Goal: Transaction & Acquisition: Purchase product/service

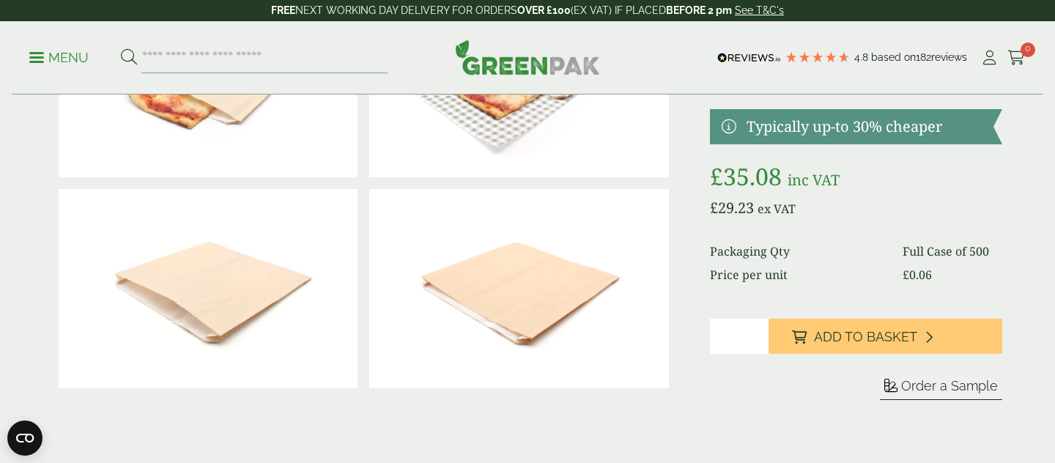
scroll to position [172, 0]
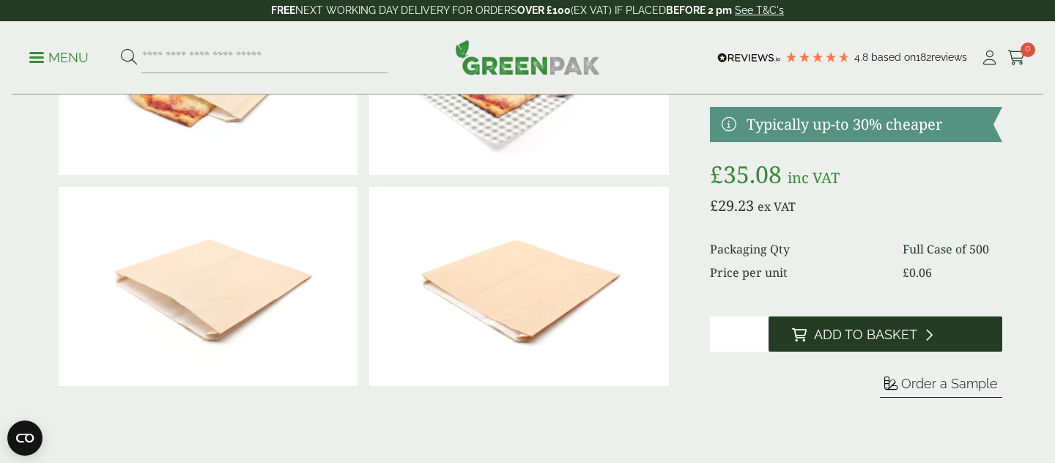
click at [832, 341] on span "Add to Basket" at bounding box center [865, 335] width 103 height 16
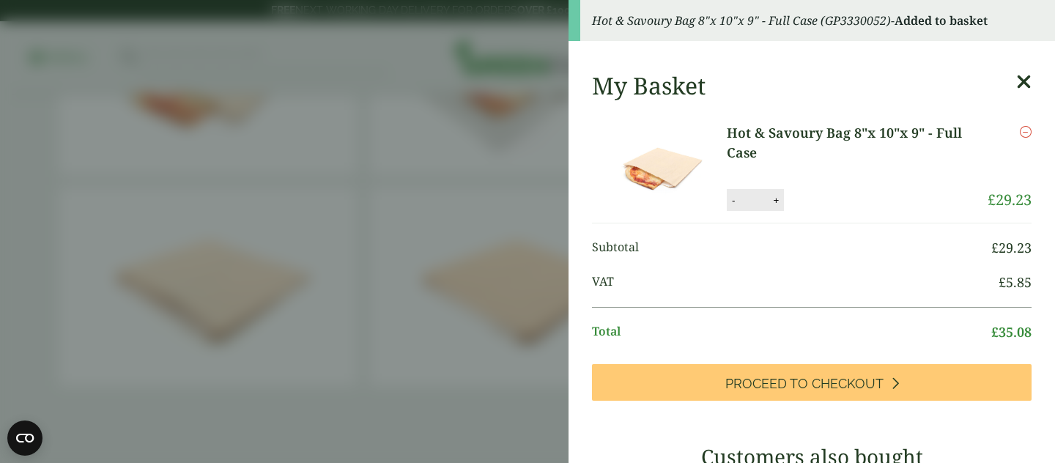
click at [551, 351] on aside "Hot & Savoury Bag 8"x 10"x 9" - Full Case (GP3330052) - Added to basket My Bask…" at bounding box center [527, 231] width 1055 height 463
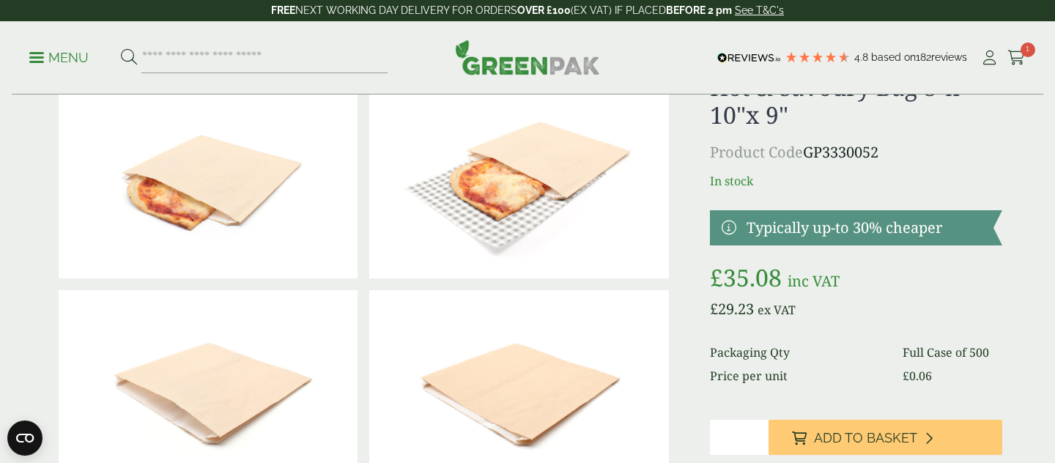
scroll to position [0, 0]
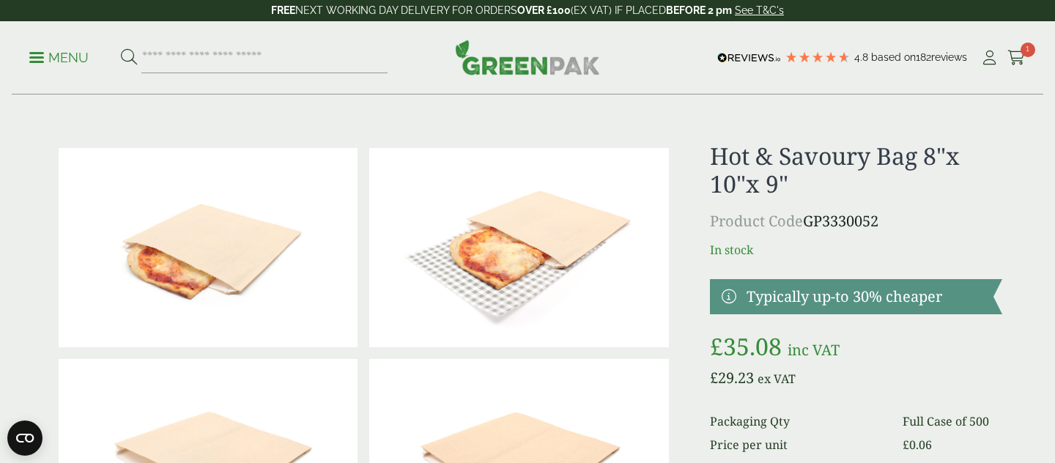
click at [65, 64] on p "Menu" at bounding box center [58, 58] width 59 height 18
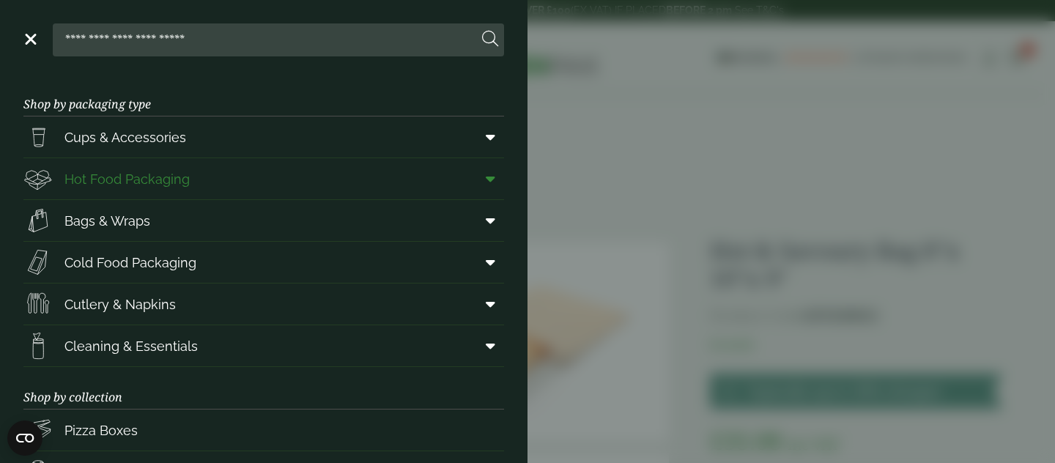
click at [117, 188] on span "Hot Food Packaging" at bounding box center [126, 179] width 125 height 20
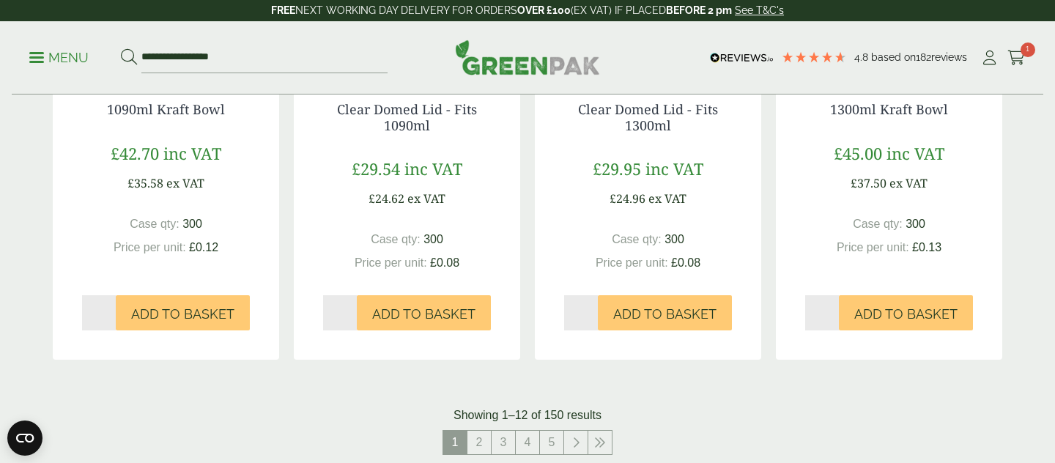
scroll to position [1547, 0]
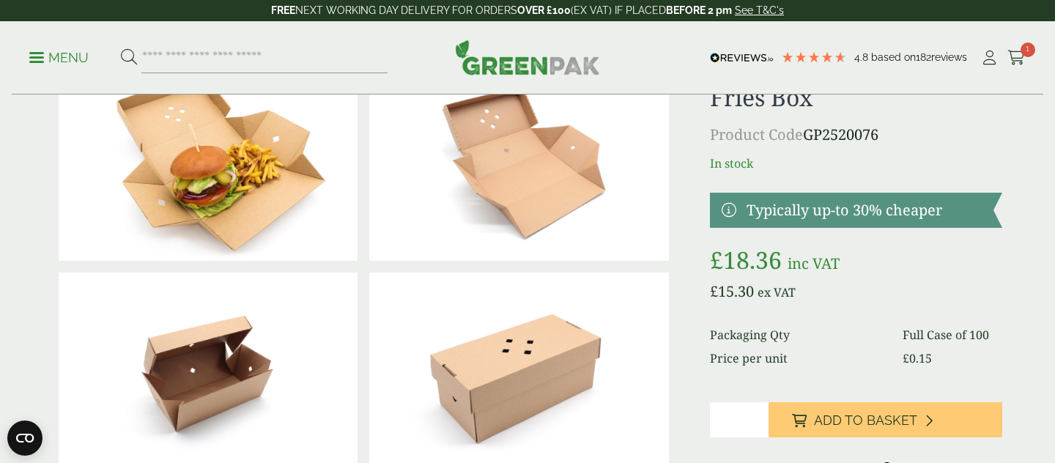
scroll to position [89, 0]
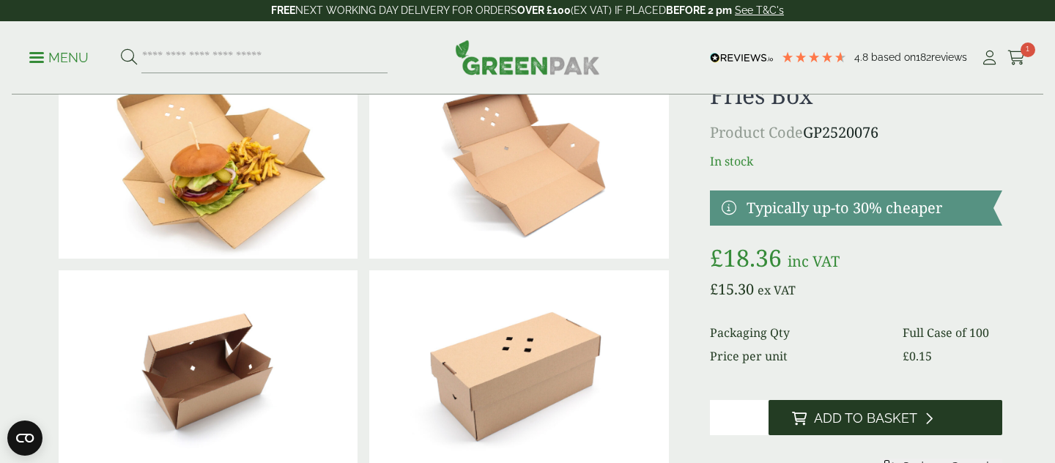
click at [827, 427] on button "Add to Basket" at bounding box center [886, 417] width 234 height 35
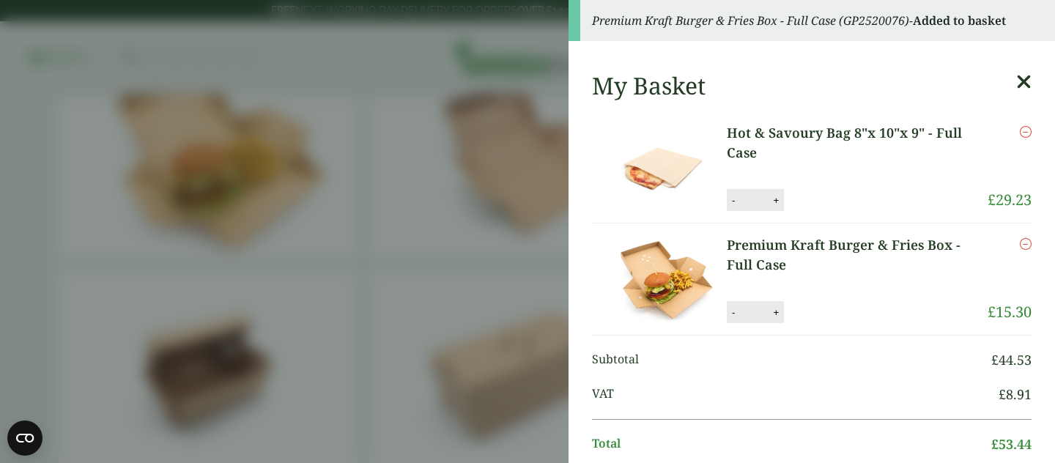
click at [1027, 84] on icon at bounding box center [1023, 82] width 15 height 21
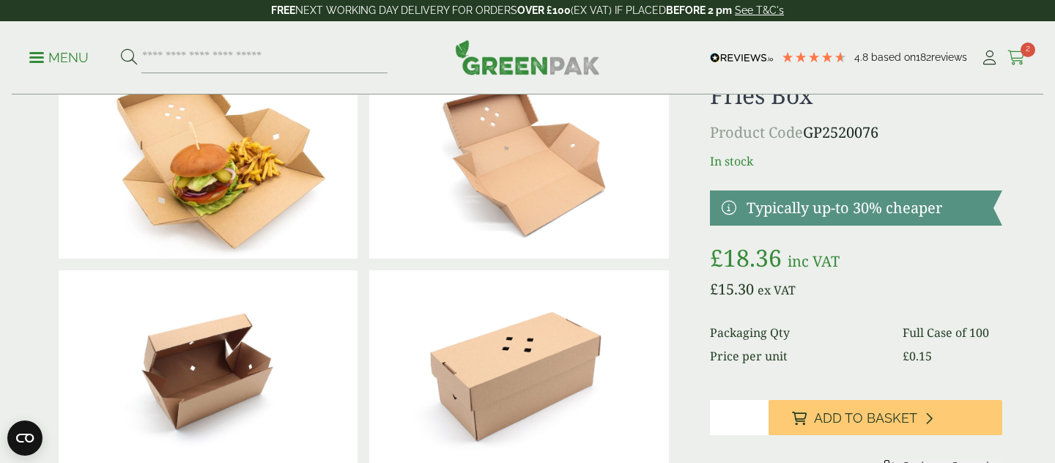
click at [1018, 51] on icon at bounding box center [1016, 58] width 18 height 15
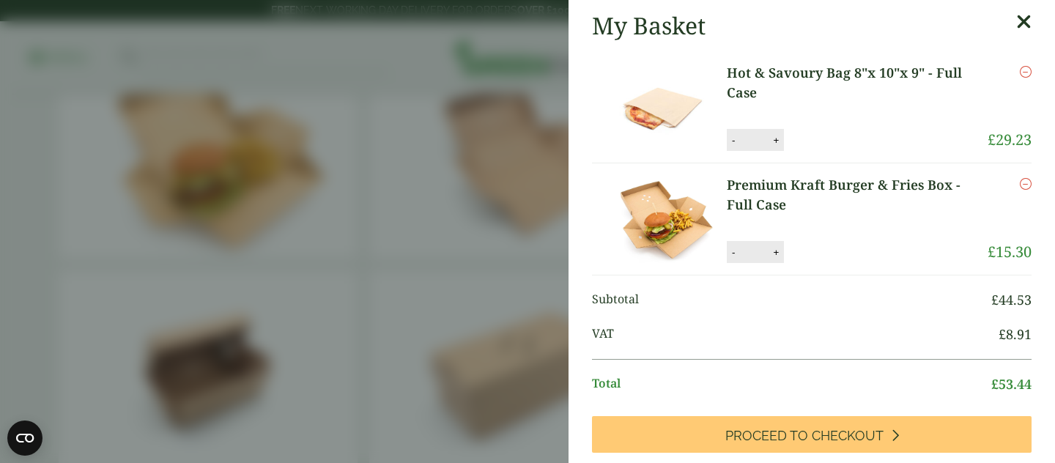
click at [1027, 17] on icon at bounding box center [1023, 22] width 15 height 21
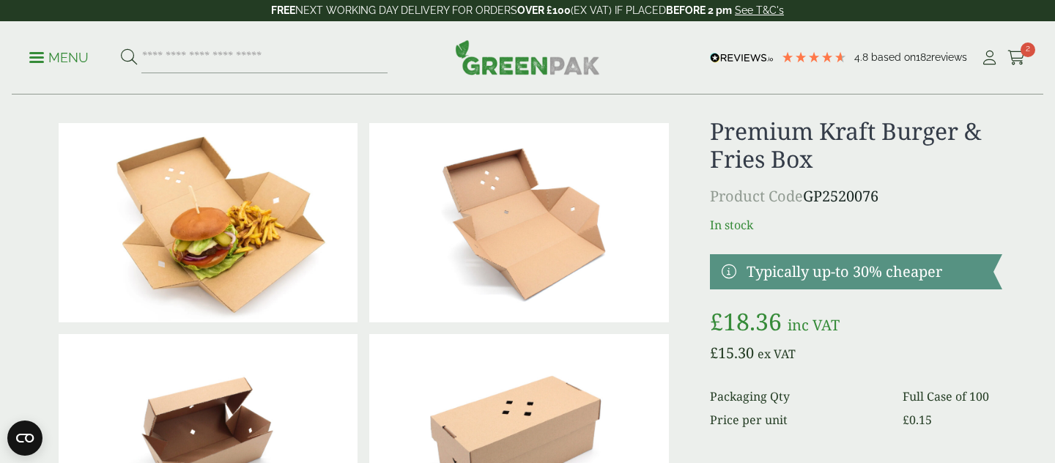
scroll to position [0, 0]
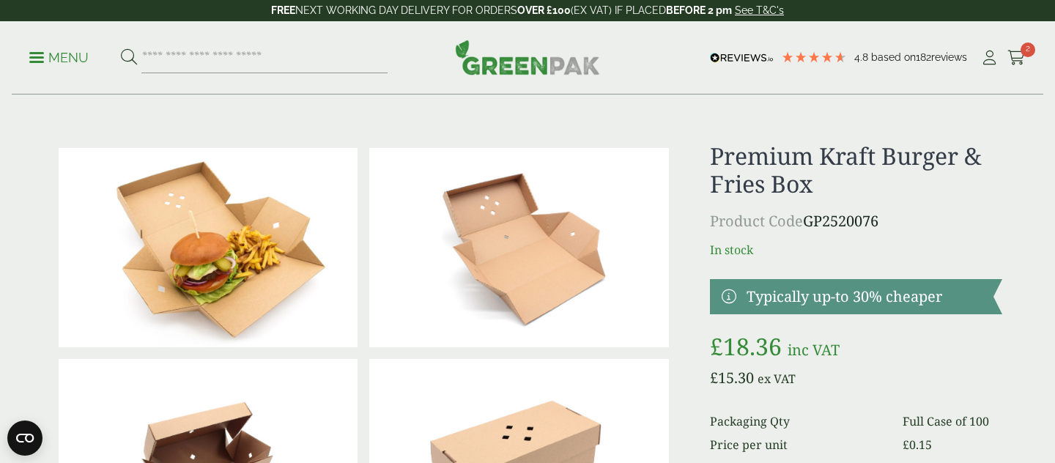
click at [32, 62] on p "Menu" at bounding box center [58, 58] width 59 height 18
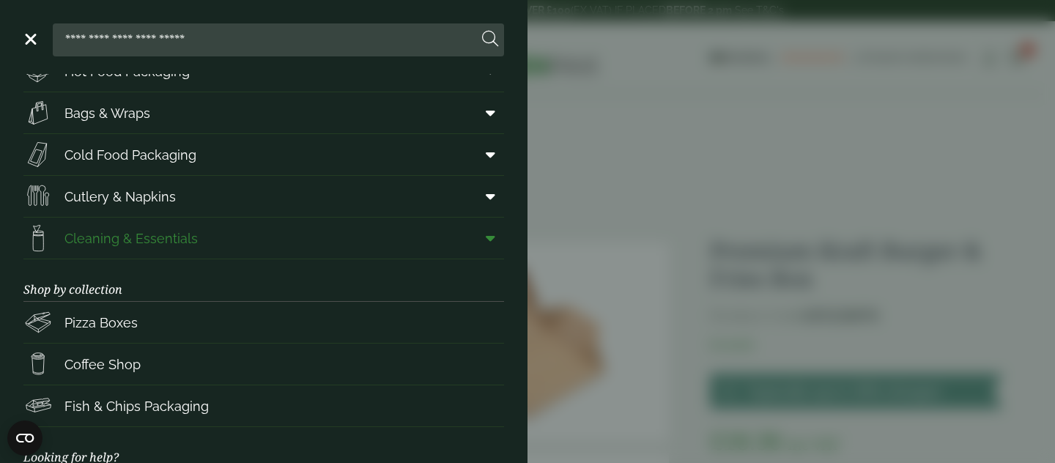
scroll to position [111, 0]
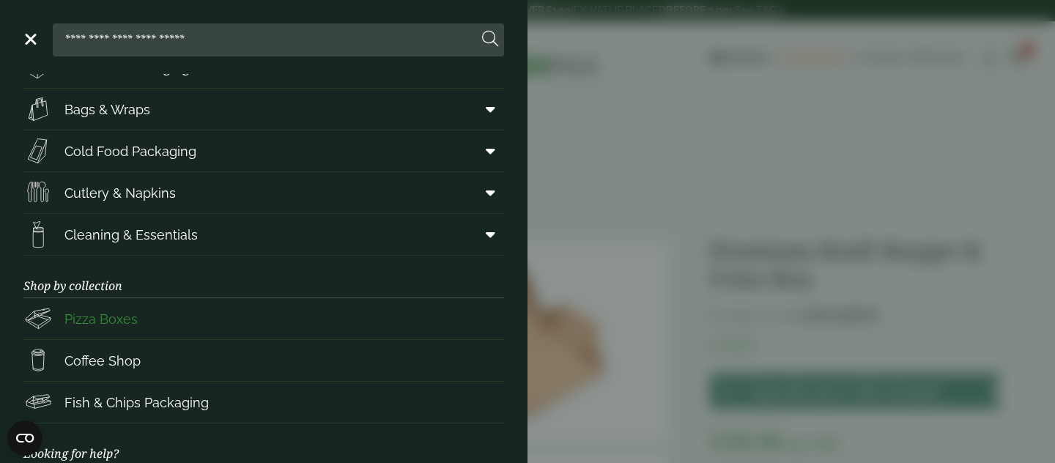
click at [94, 322] on span "Pizza Boxes" at bounding box center [100, 319] width 73 height 20
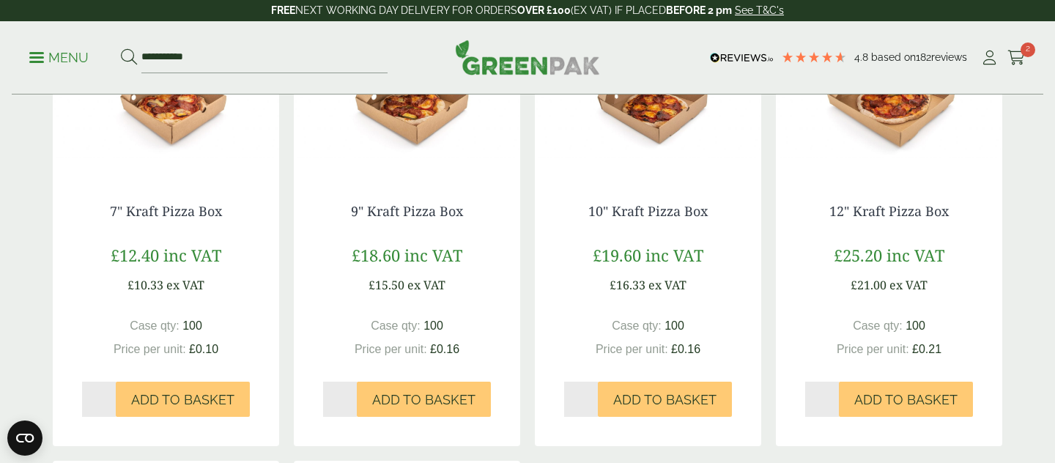
scroll to position [411, 0]
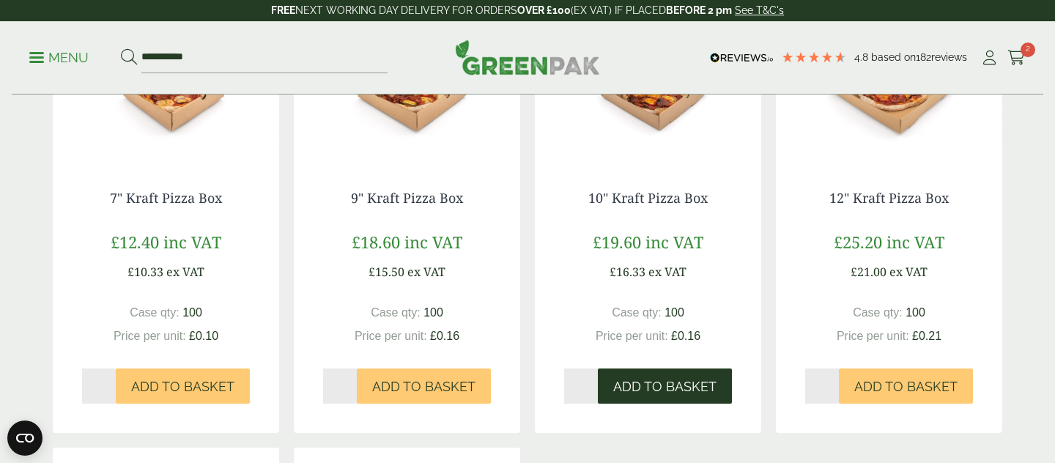
click at [650, 393] on span "Add to Basket" at bounding box center [664, 387] width 103 height 16
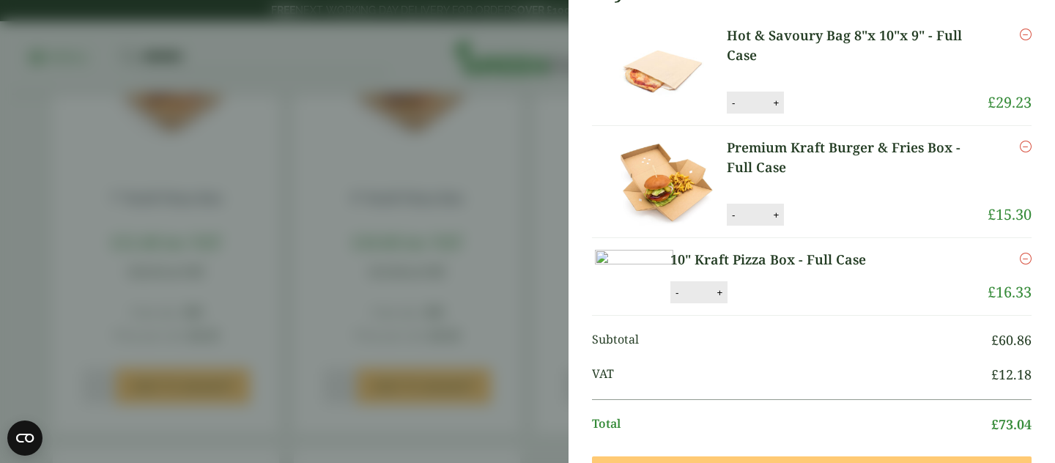
scroll to position [31, 0]
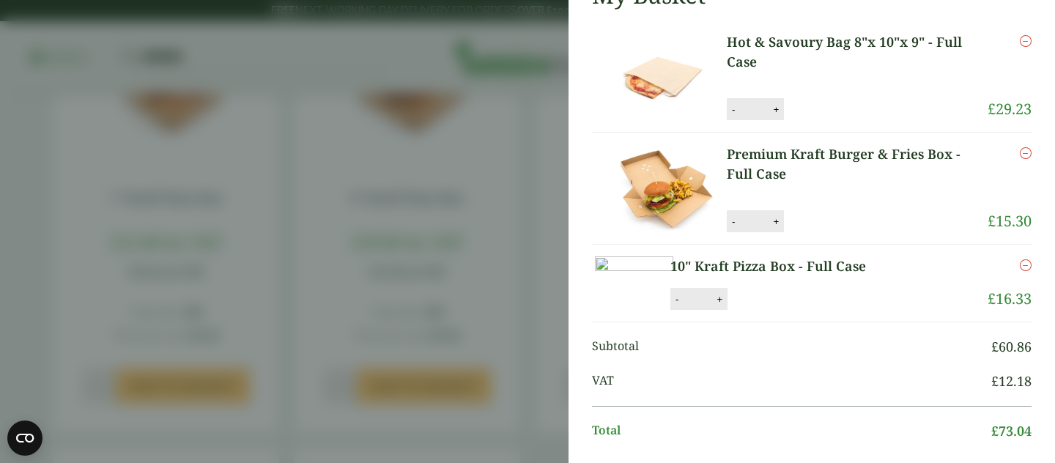
click at [923, 150] on link "Premium Kraft Burger & Fries Box - Full Case" at bounding box center [857, 164] width 261 height 40
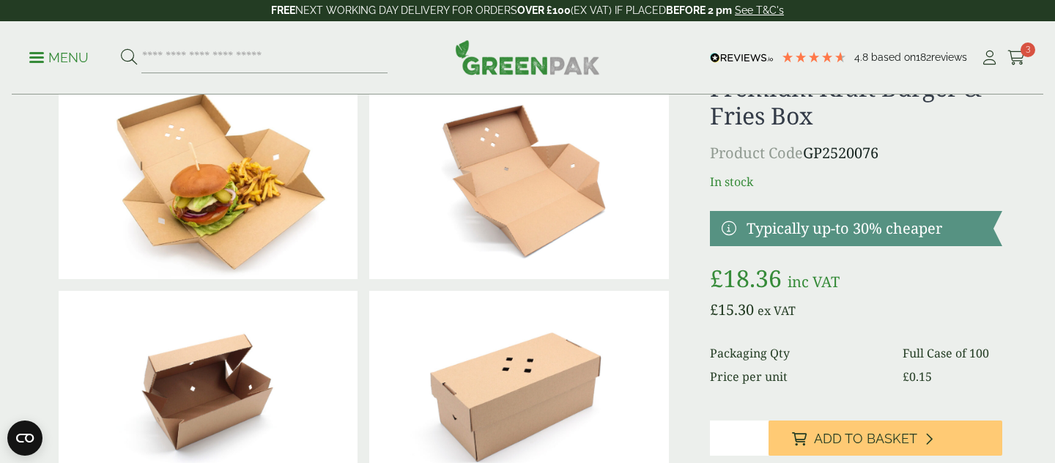
scroll to position [67, 0]
click at [33, 51] on p "Menu" at bounding box center [58, 58] width 59 height 18
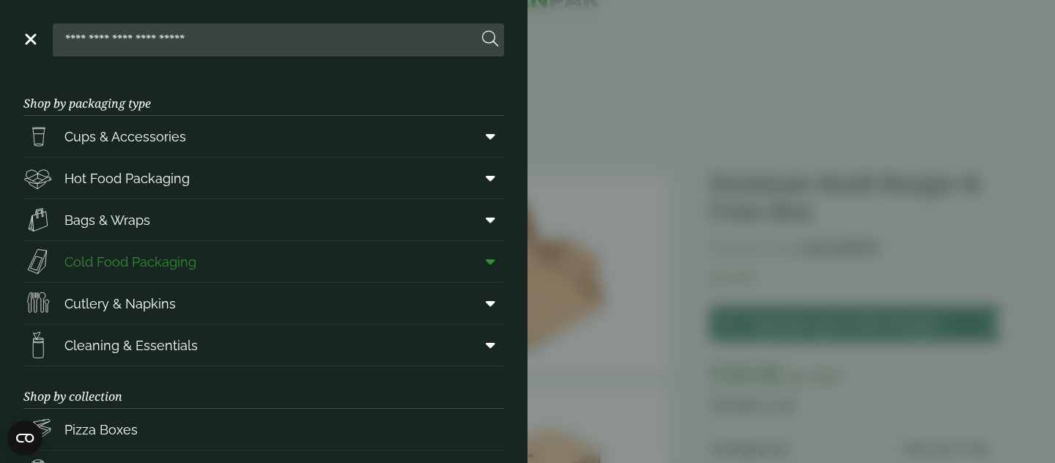
scroll to position [0, 0]
click at [106, 263] on span "Cold Food Packaging" at bounding box center [130, 263] width 132 height 20
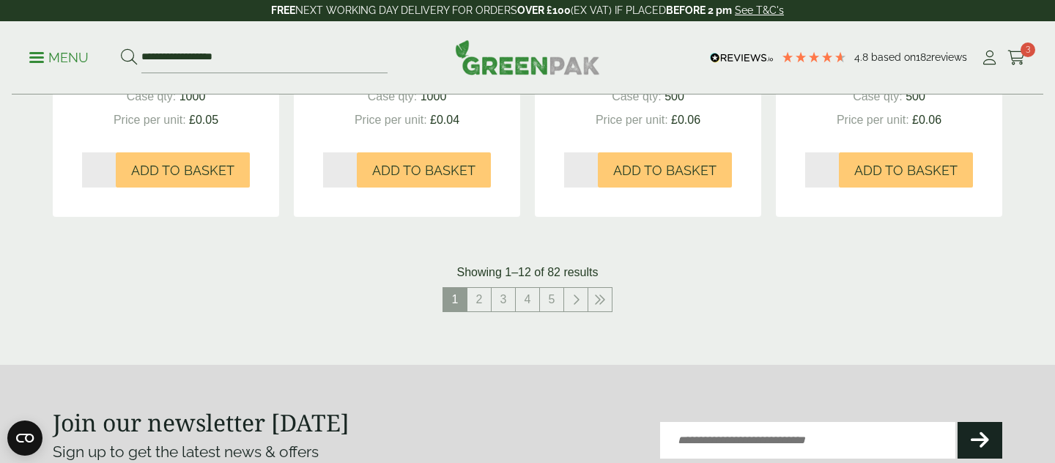
scroll to position [1641, 0]
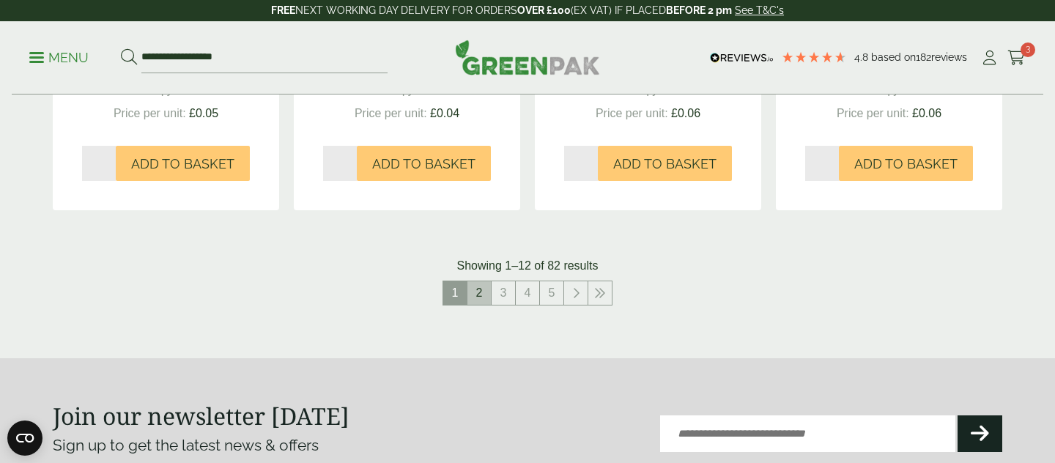
click at [487, 297] on link "2" at bounding box center [478, 292] width 23 height 23
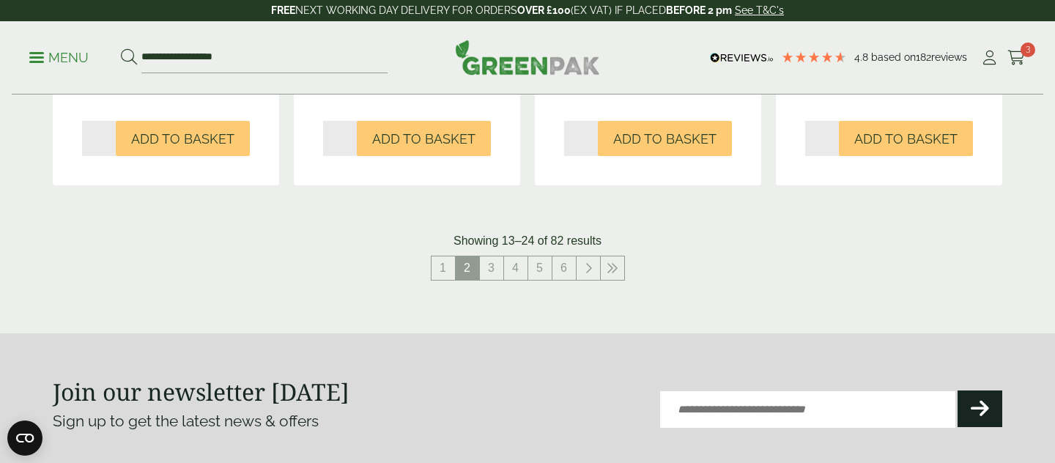
scroll to position [1690, 0]
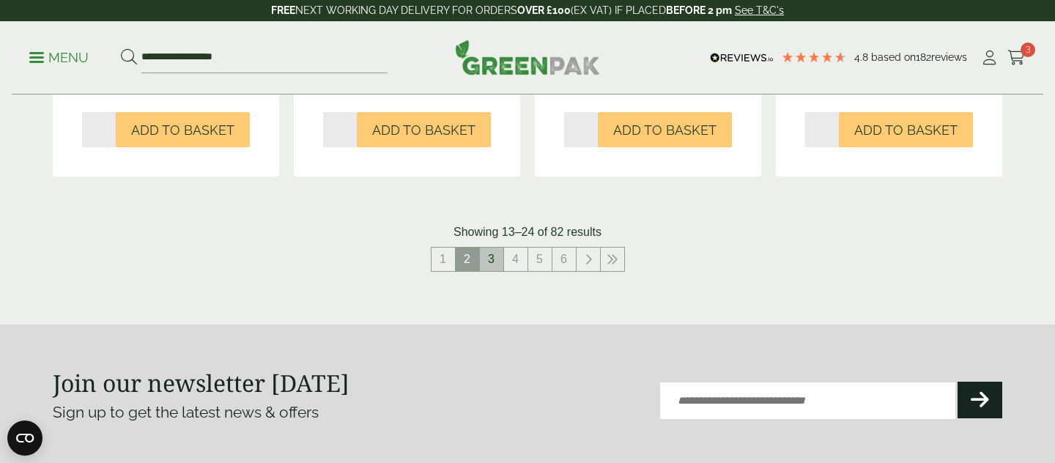
click at [488, 270] on link "3" at bounding box center [491, 259] width 23 height 23
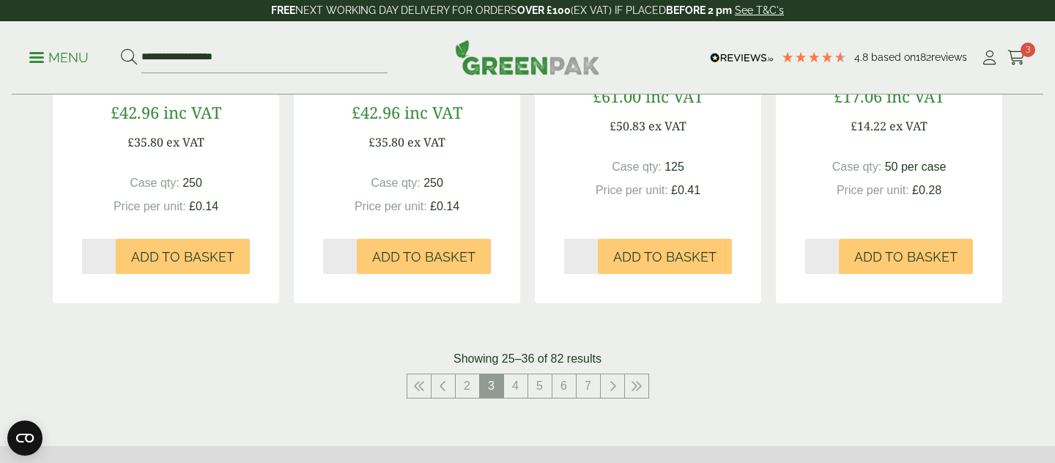
scroll to position [1545, 0]
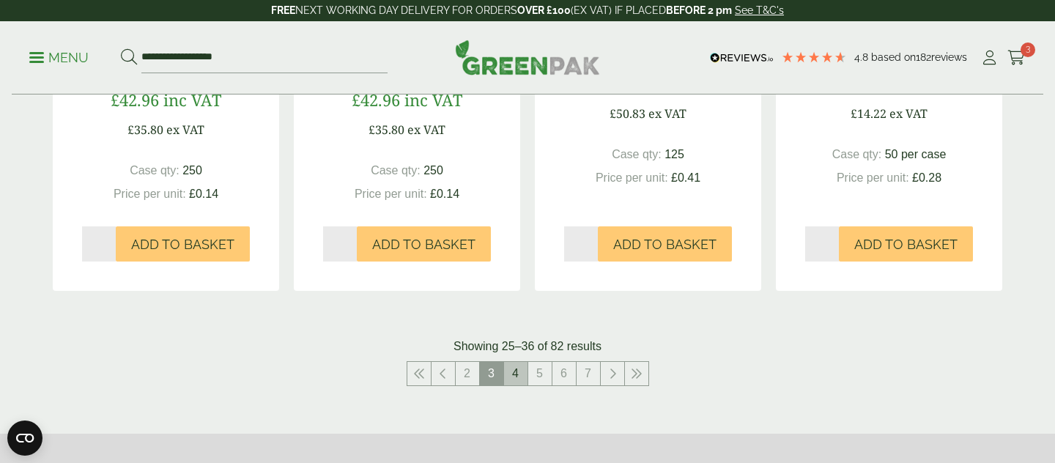
click at [511, 385] on link "4" at bounding box center [515, 373] width 23 height 23
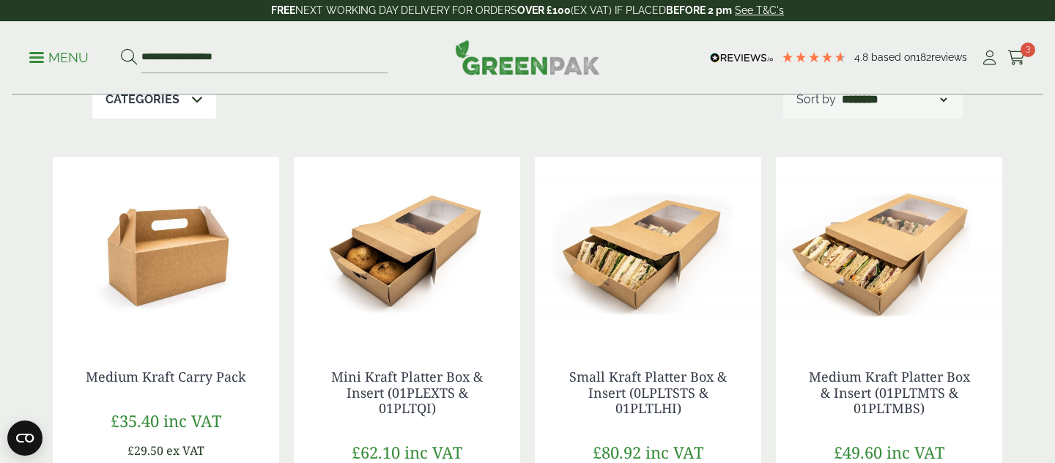
scroll to position [250, 0]
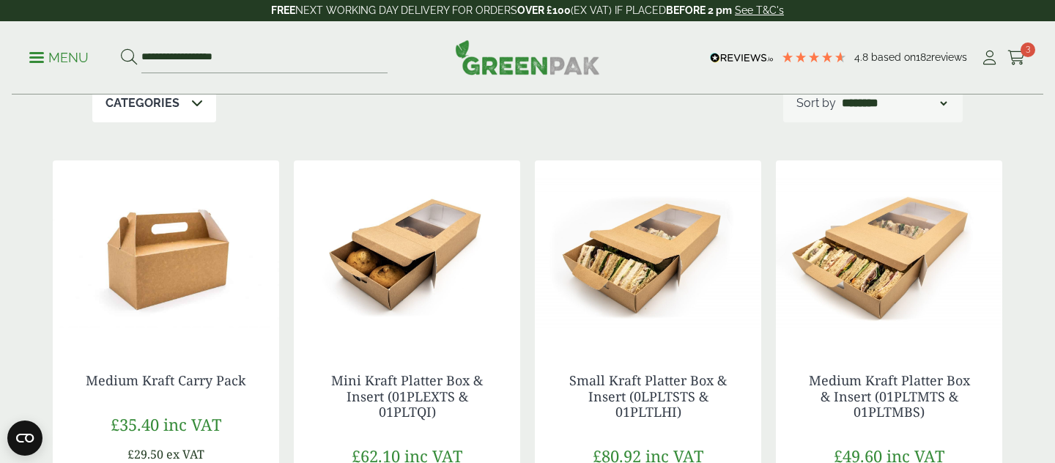
click at [676, 223] on img at bounding box center [648, 251] width 226 height 183
click at [405, 260] on img at bounding box center [407, 251] width 226 height 183
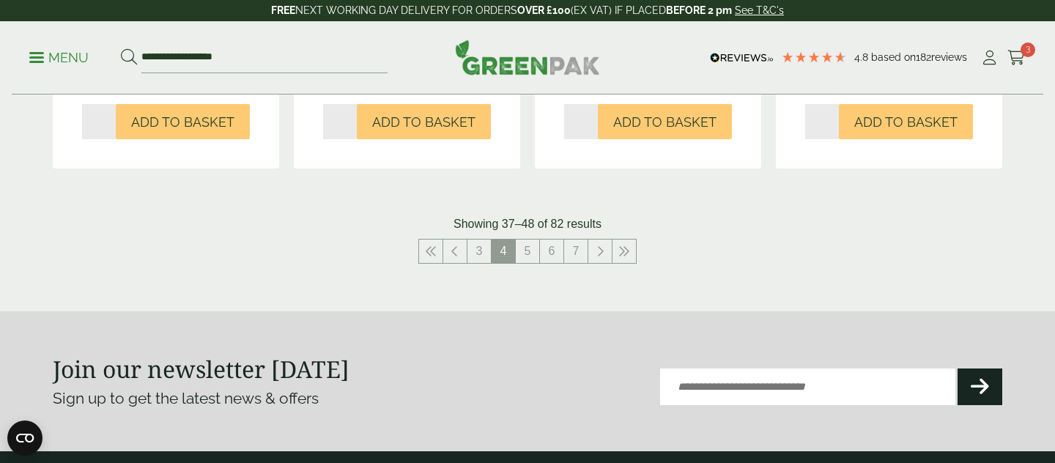
scroll to position [1728, 0]
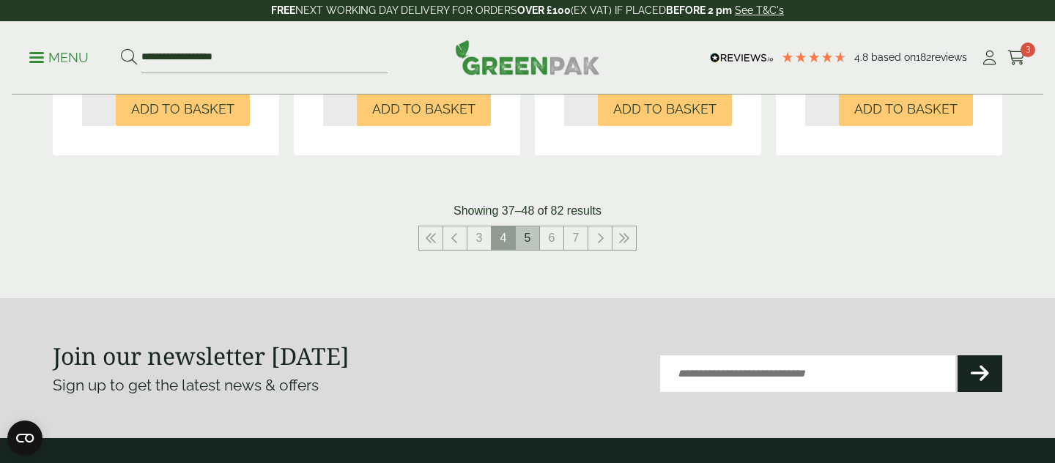
click at [528, 234] on link "5" at bounding box center [527, 237] width 23 height 23
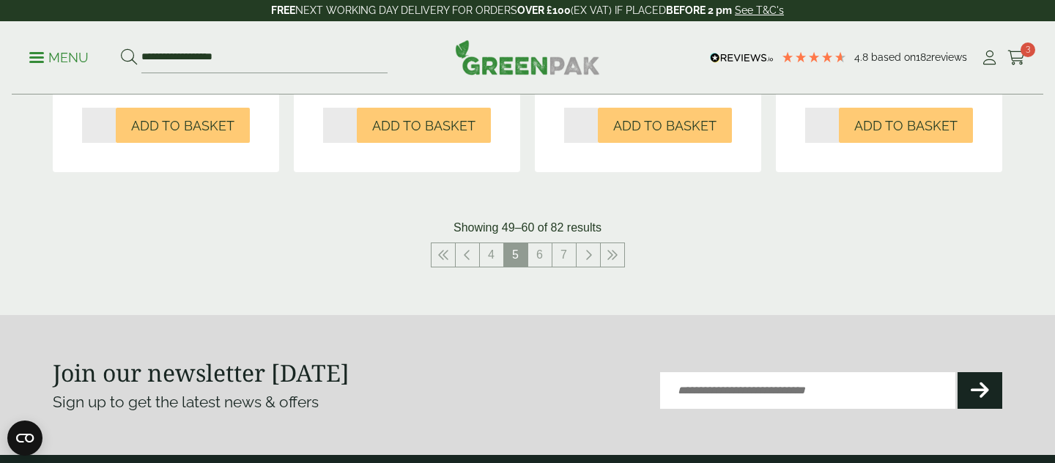
scroll to position [1687, 0]
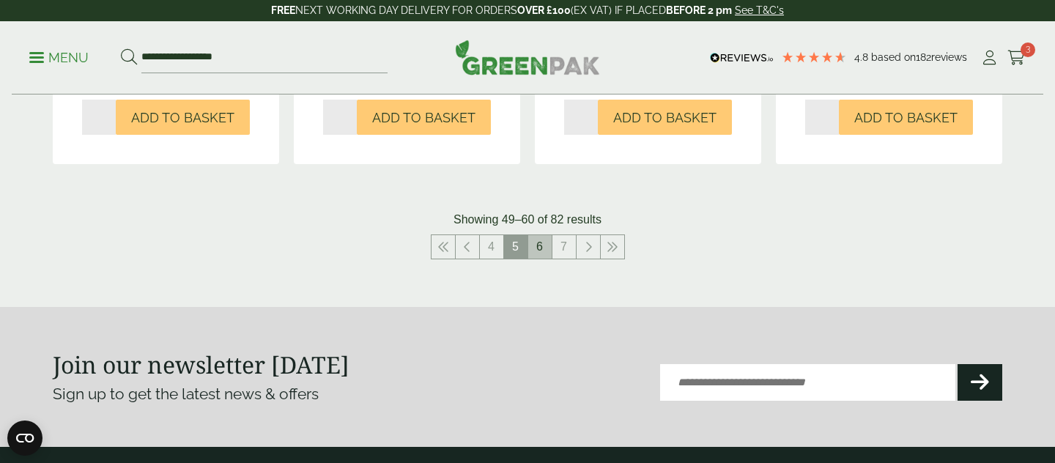
click at [540, 250] on link "6" at bounding box center [539, 246] width 23 height 23
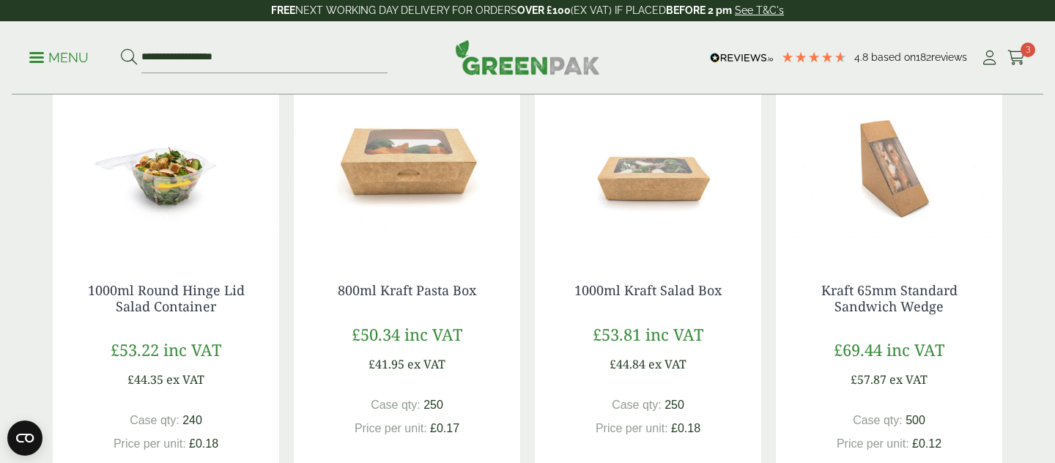
scroll to position [1323, 0]
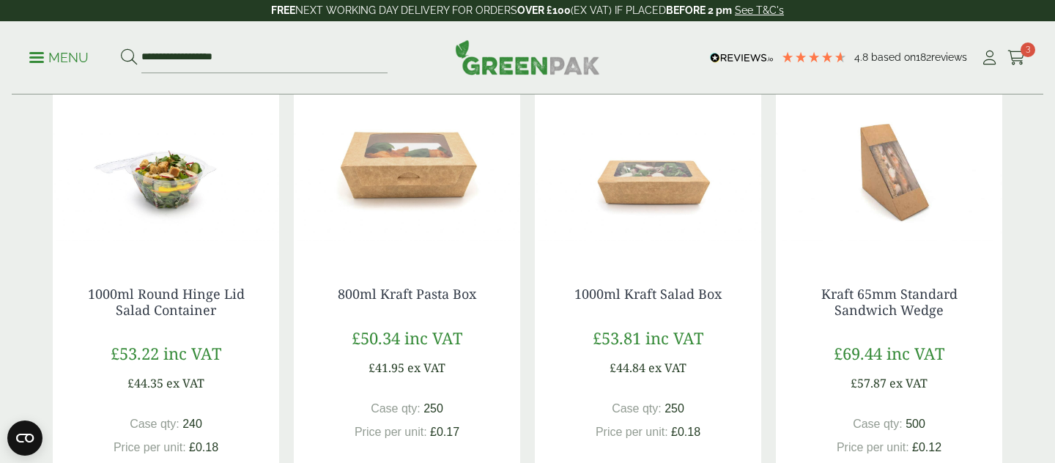
click at [658, 204] on img at bounding box center [648, 165] width 226 height 183
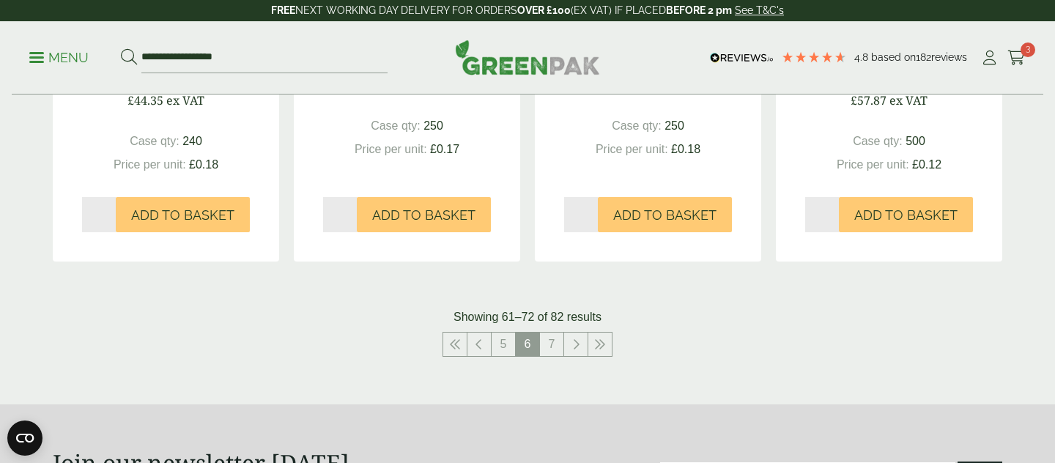
scroll to position [1580, 0]
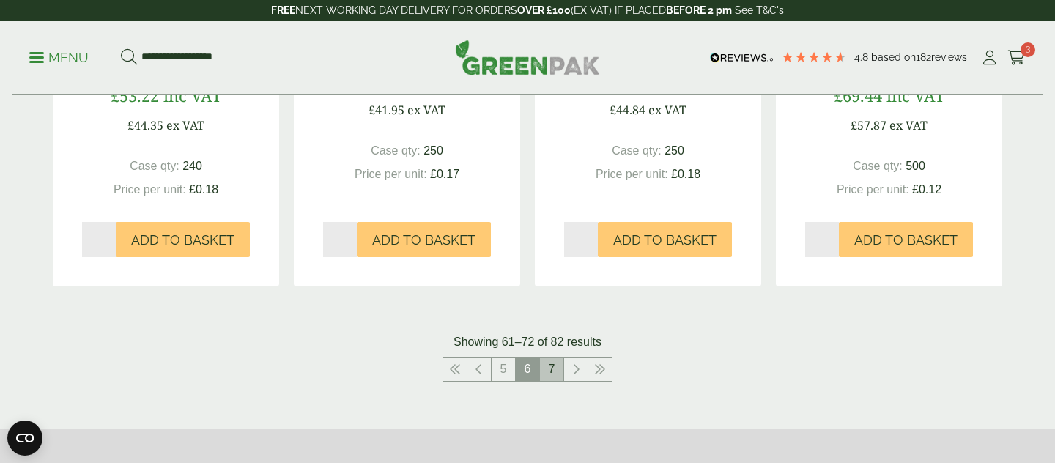
click at [543, 375] on link "7" at bounding box center [551, 369] width 23 height 23
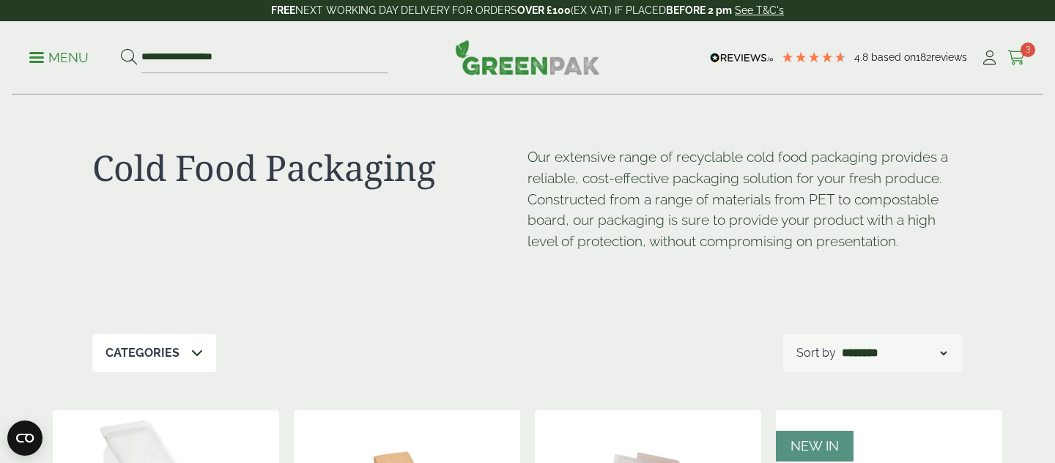
click at [1025, 56] on icon at bounding box center [1016, 58] width 18 height 15
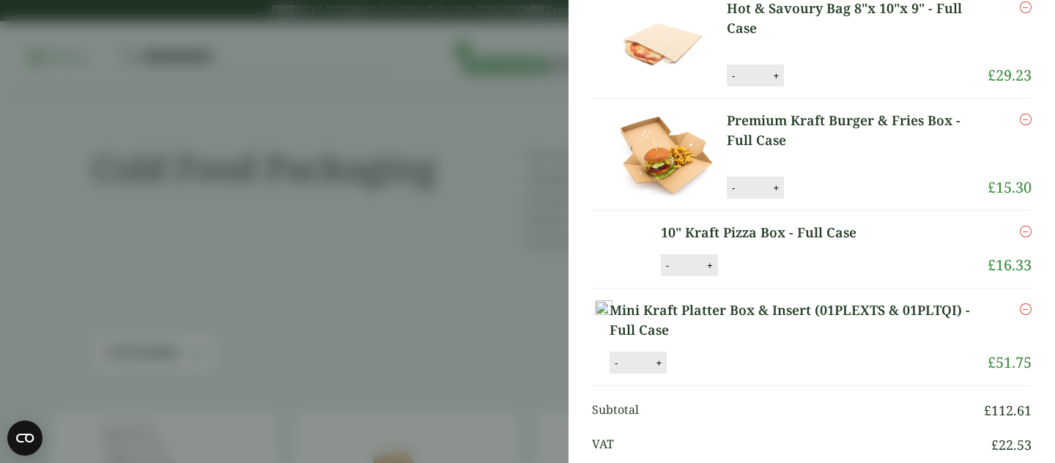
scroll to position [67, 0]
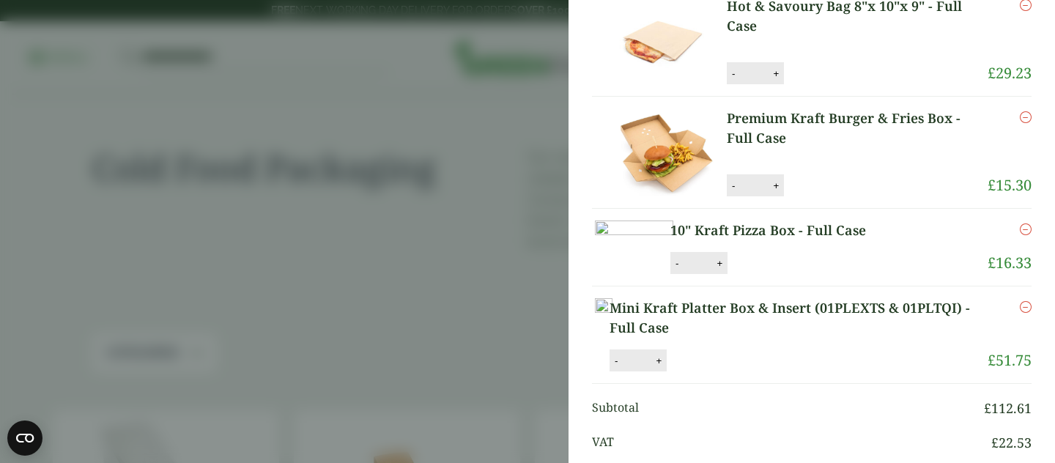
click at [1027, 313] on icon "Remove this item" at bounding box center [1026, 307] width 12 height 12
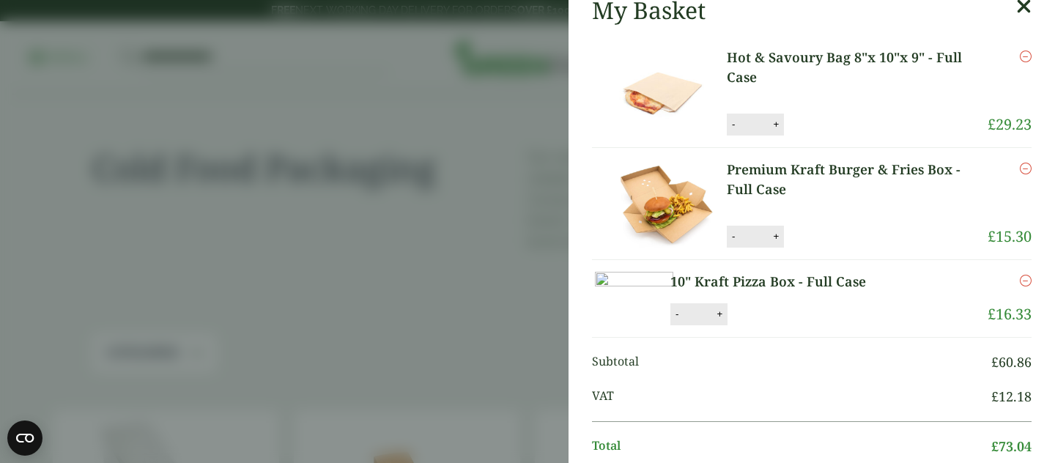
scroll to position [42, 0]
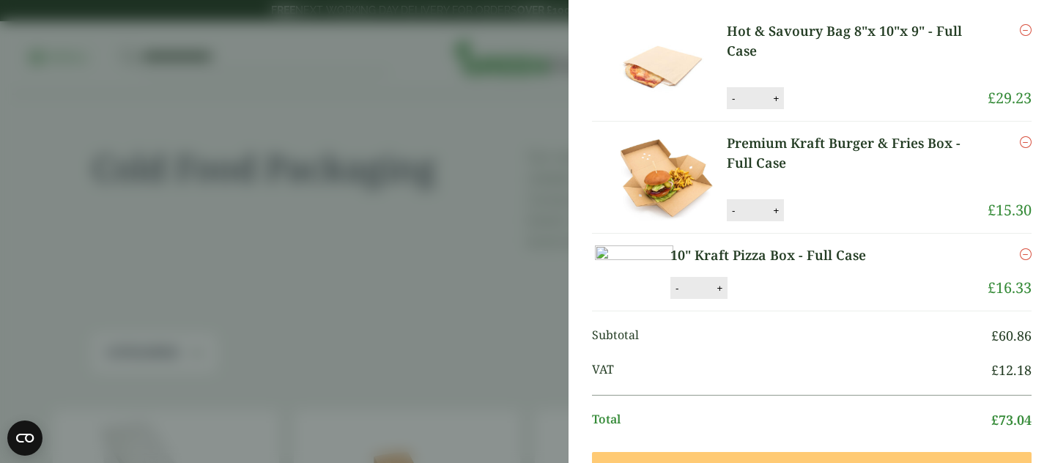
click at [864, 149] on link "Premium Kraft Burger & Fries Box - Full Case" at bounding box center [857, 153] width 261 height 40
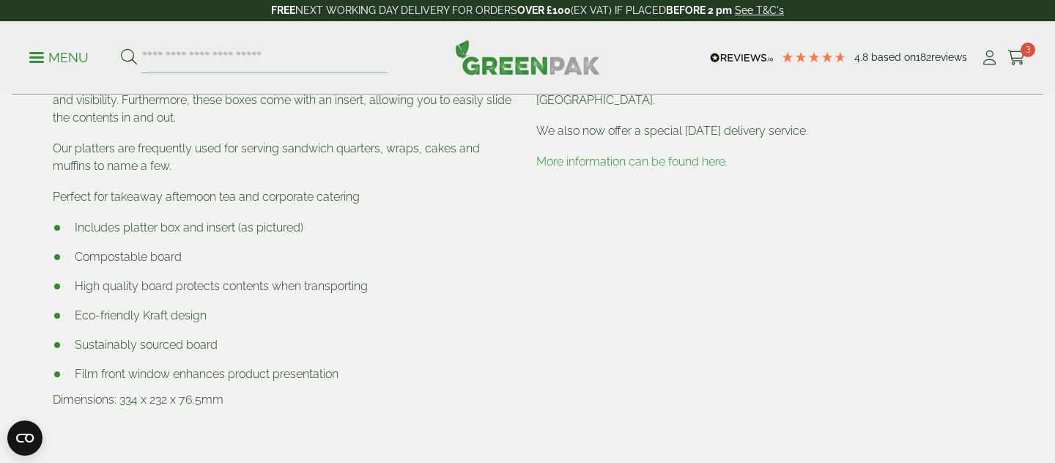
scroll to position [882, 0]
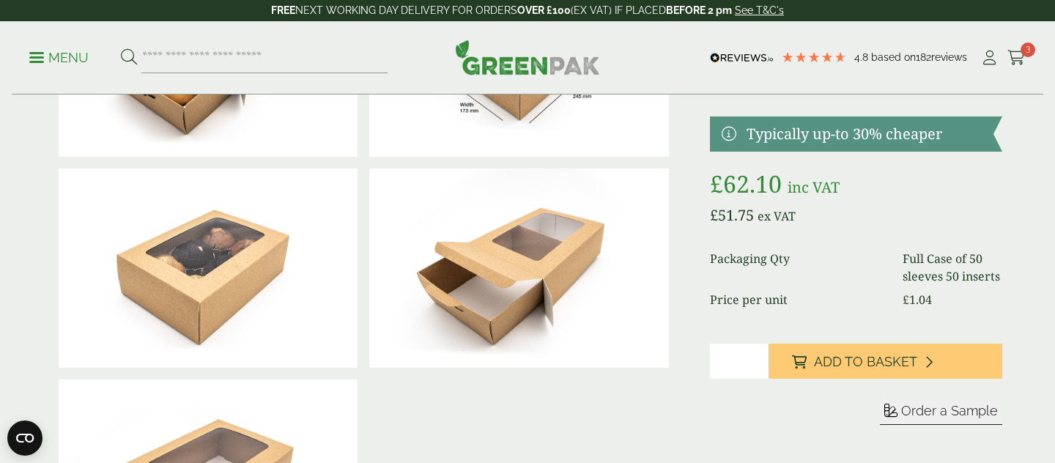
scroll to position [212, 0]
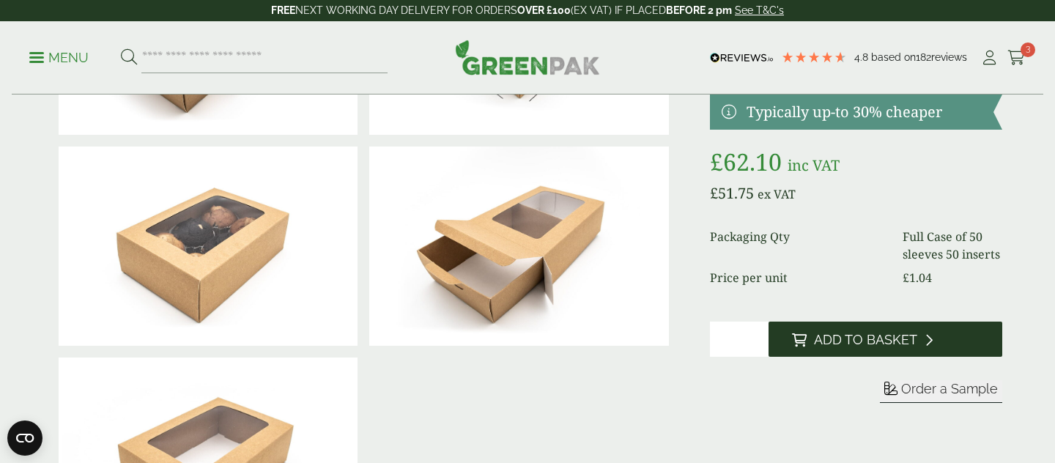
click at [812, 331] on button "Add to Basket" at bounding box center [886, 339] width 234 height 35
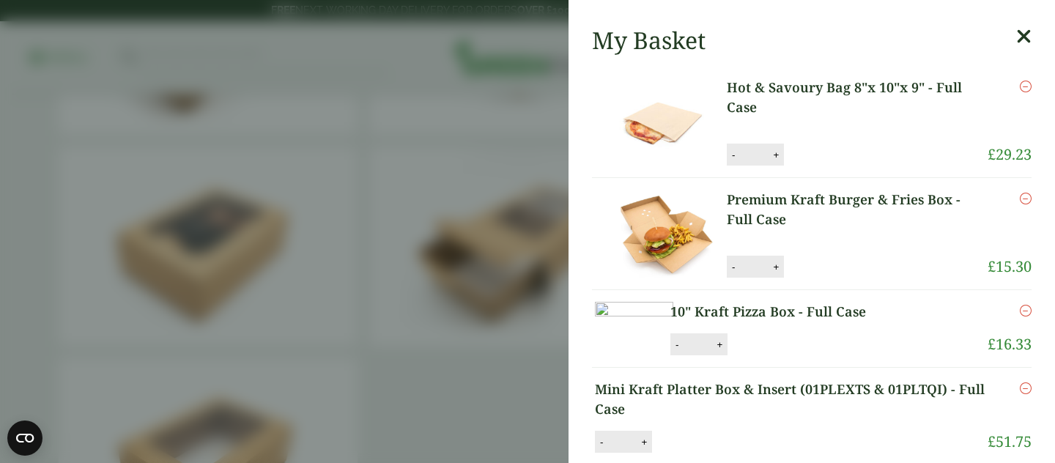
scroll to position [0, 0]
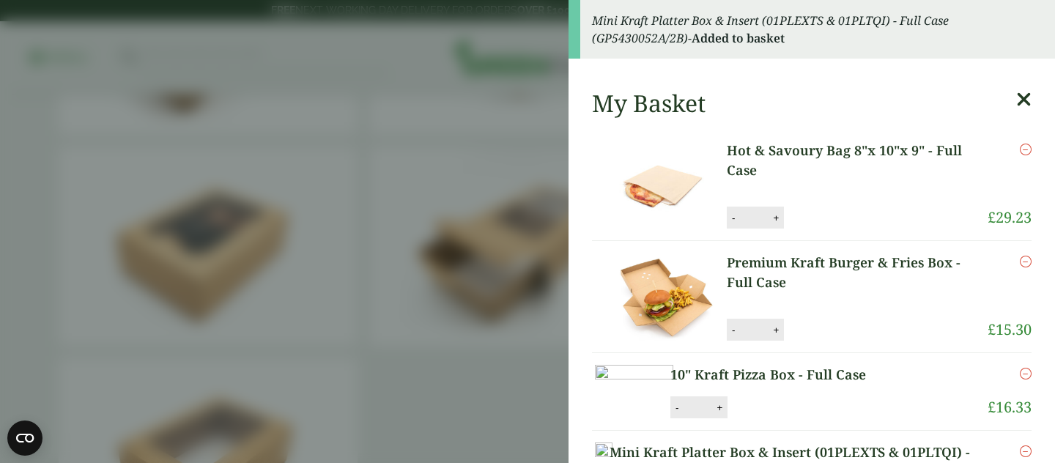
click at [1025, 101] on icon at bounding box center [1023, 99] width 15 height 21
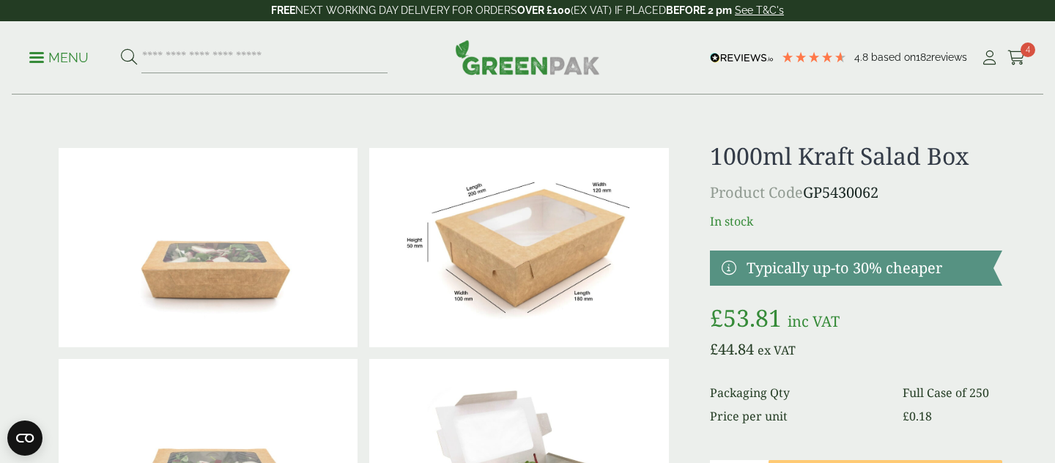
scroll to position [4, 0]
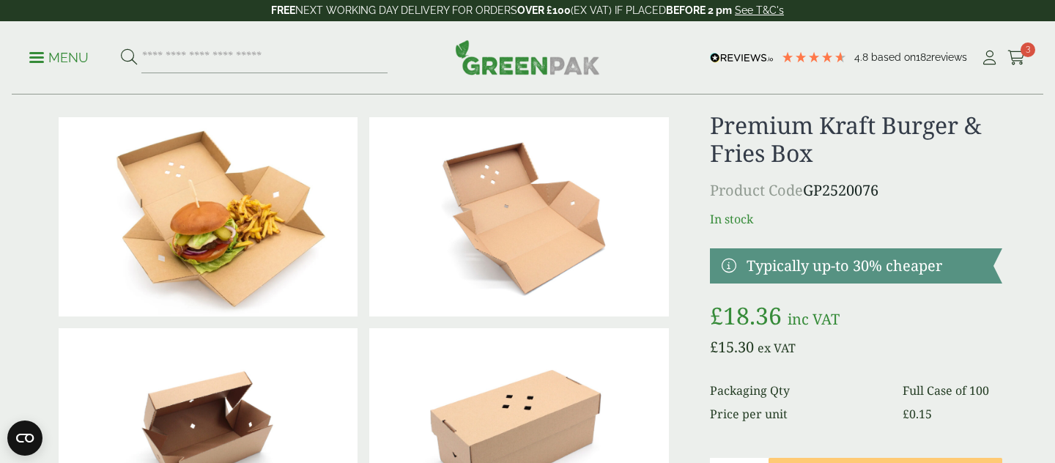
scroll to position [30, 0]
click at [750, 12] on link "See T&C's" at bounding box center [759, 10] width 49 height 12
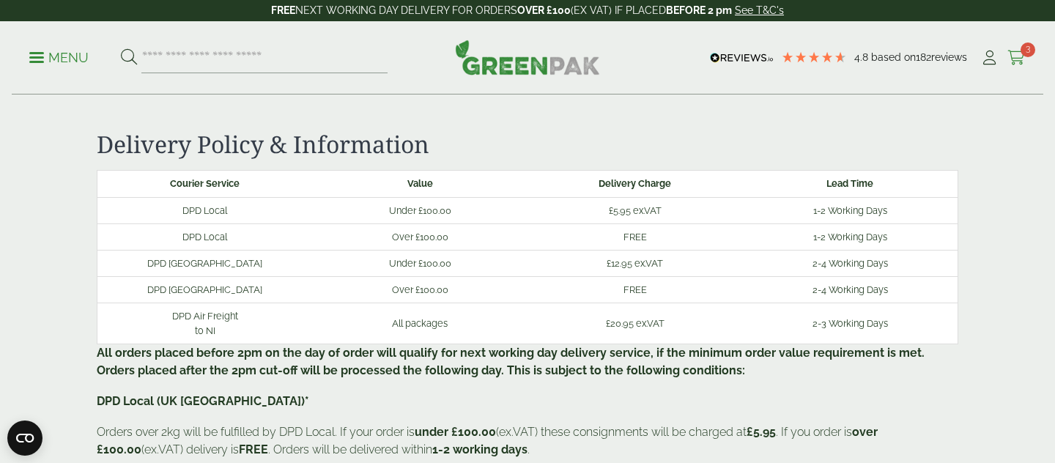
click at [1033, 48] on span "3" at bounding box center [1028, 49] width 15 height 15
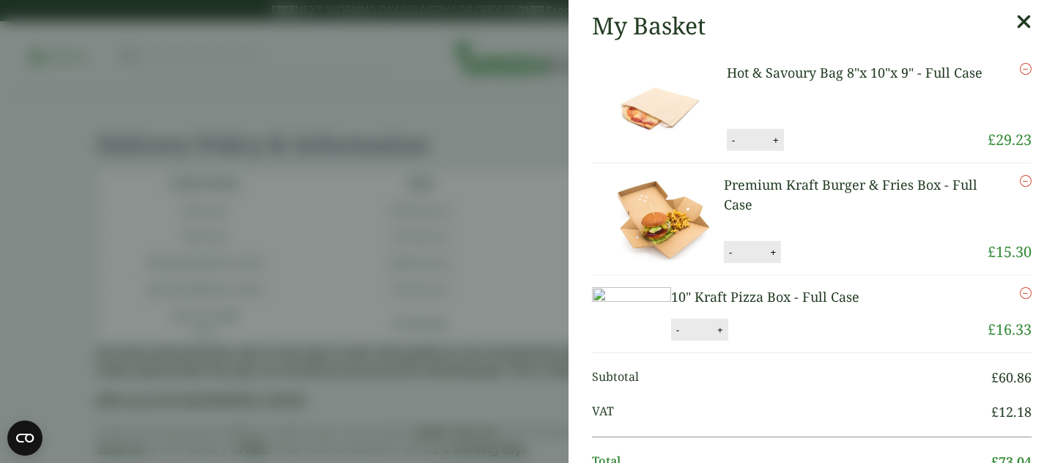
click at [1023, 15] on icon at bounding box center [1023, 22] width 15 height 21
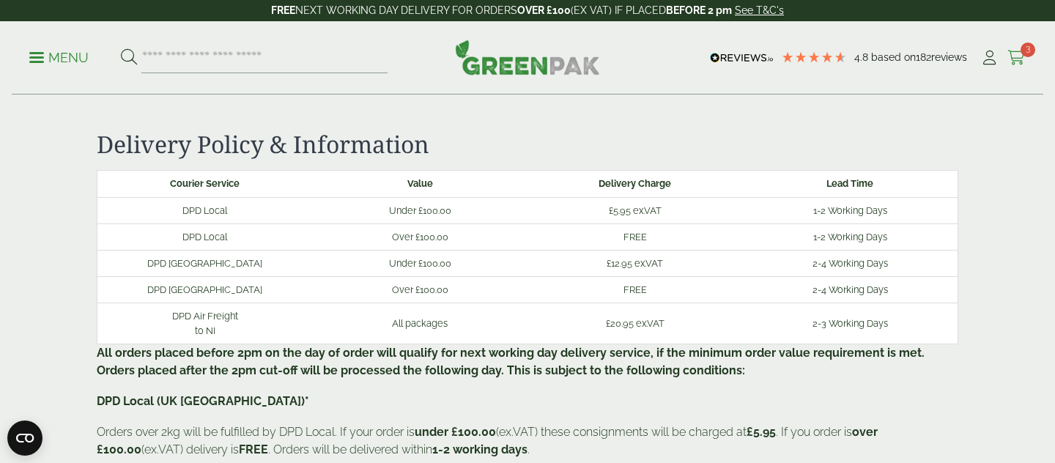
click at [1017, 53] on icon at bounding box center [1016, 58] width 18 height 15
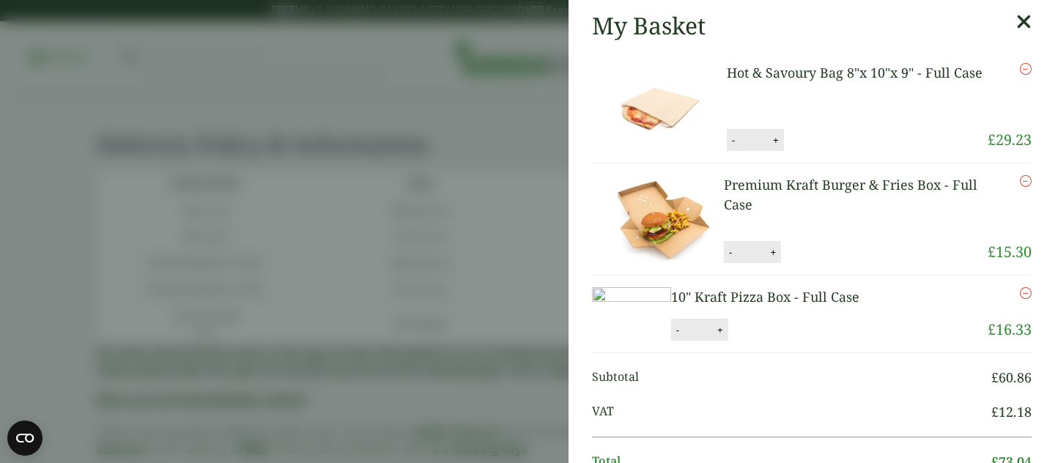
click at [1027, 21] on icon at bounding box center [1023, 22] width 15 height 21
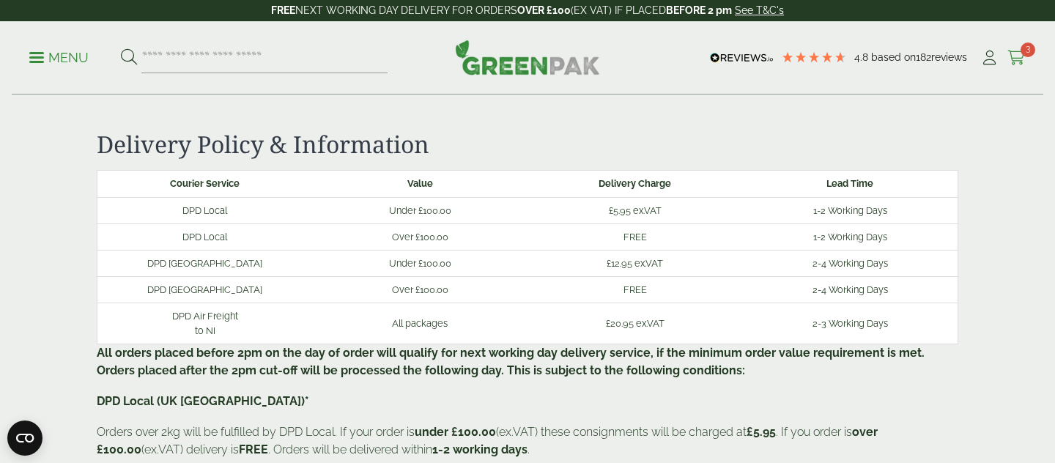
click at [1012, 62] on icon at bounding box center [1016, 58] width 18 height 15
